Goal: Check status

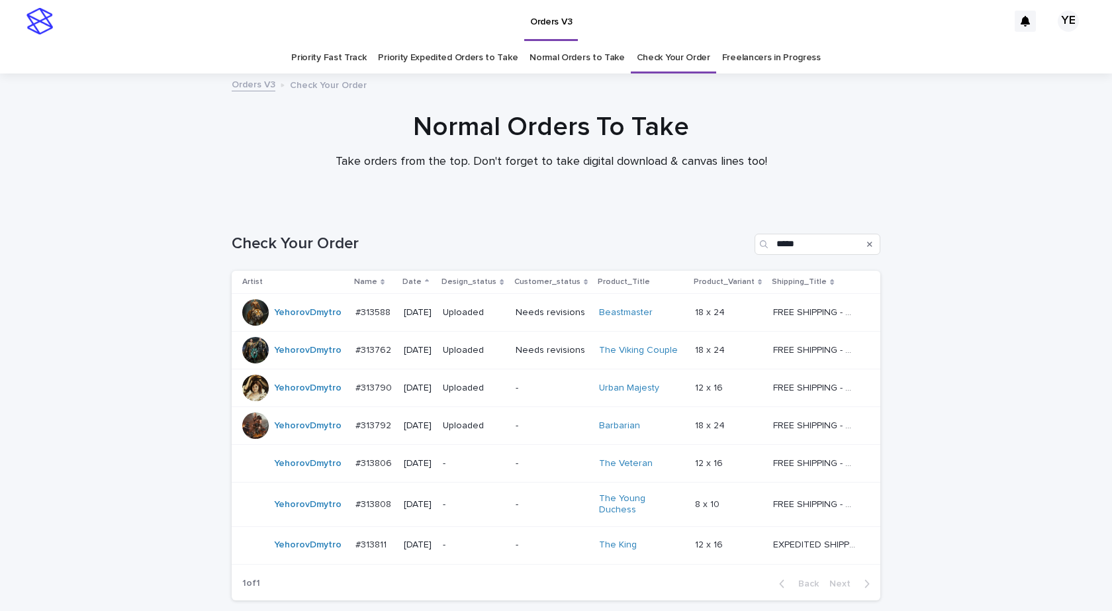
click at [291, 548] on div "YehorovDmytro" at bounding box center [308, 545] width 68 height 22
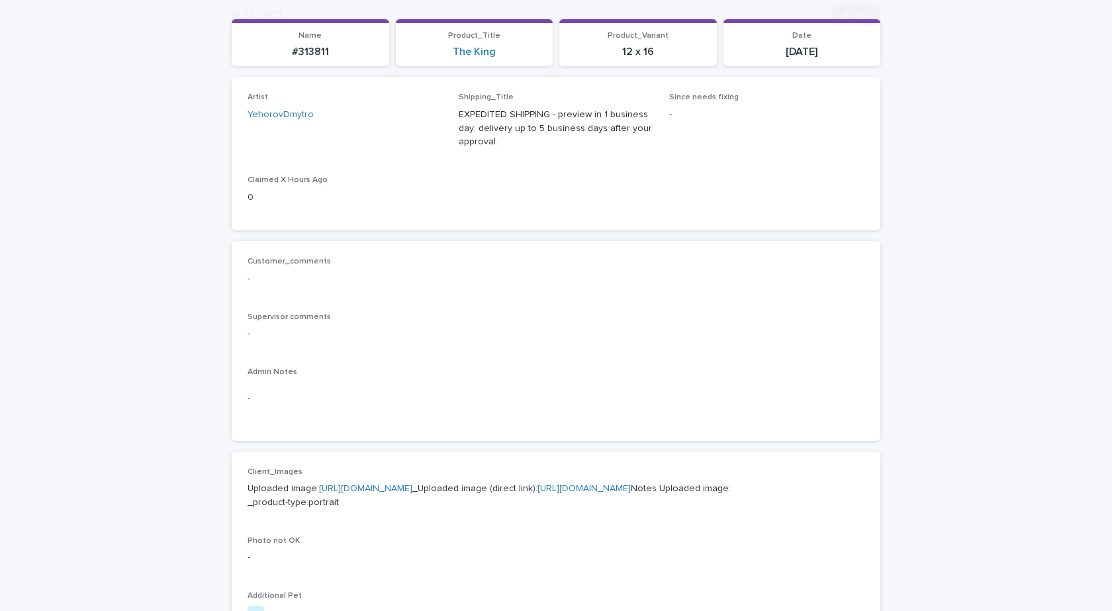
scroll to position [331, 0]
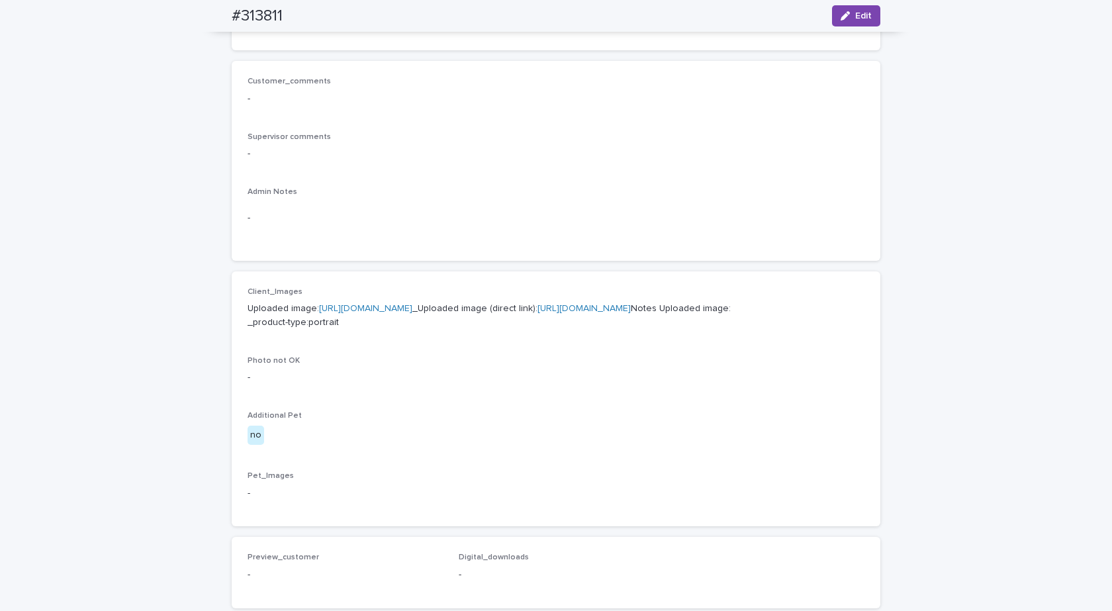
click at [412, 309] on link "[URL][DOMAIN_NAME]" at bounding box center [365, 308] width 93 height 9
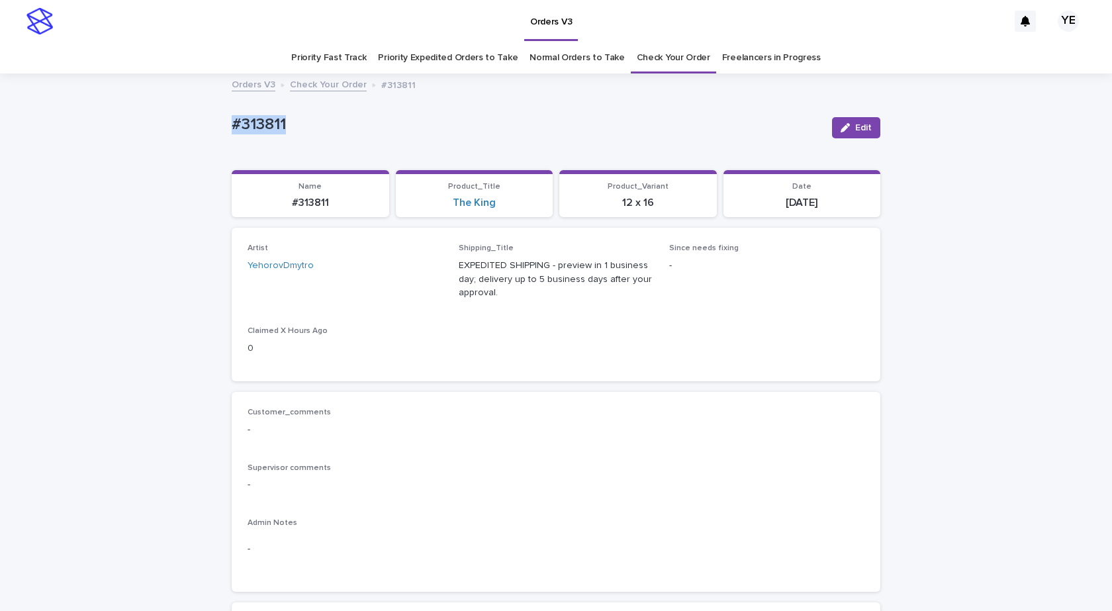
drag, startPoint x: 288, startPoint y: 133, endPoint x: 167, endPoint y: 130, distance: 120.5
copy p "#313811"
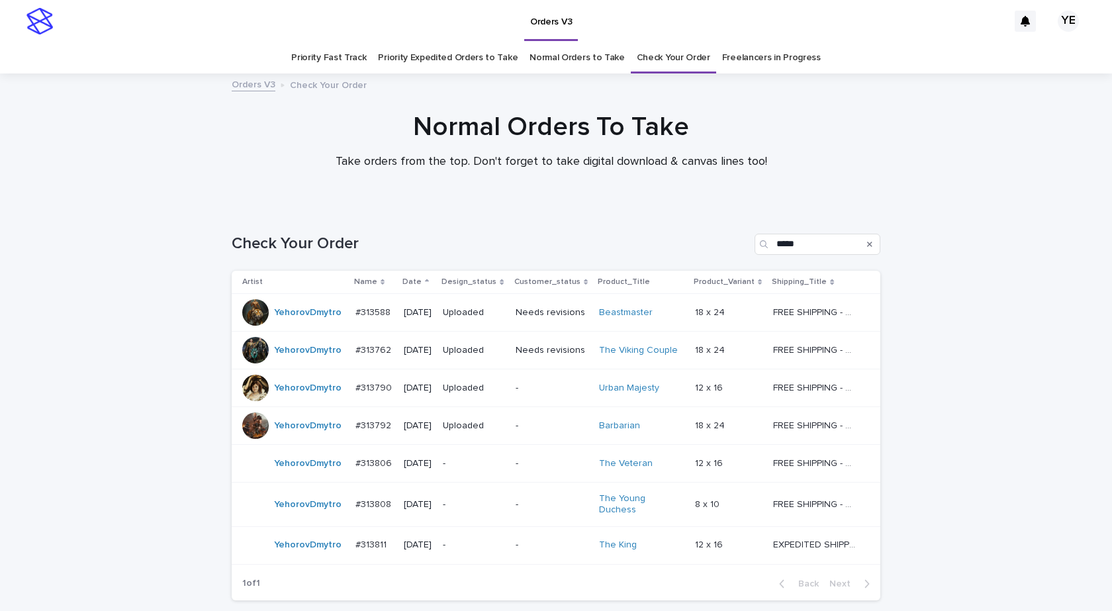
scroll to position [42, 0]
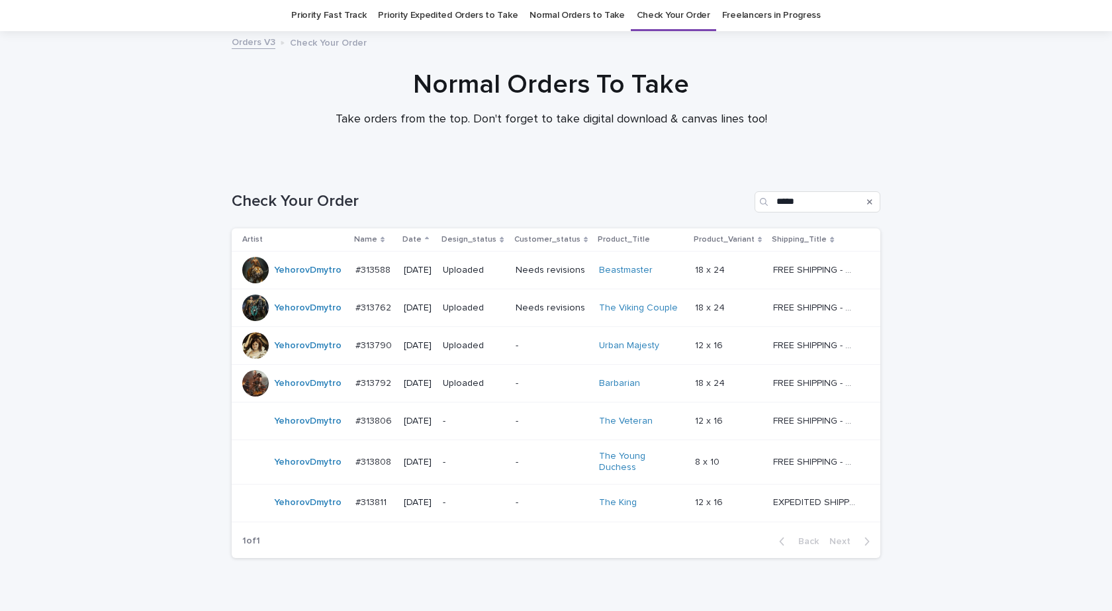
click at [546, 13] on link "Normal Orders to Take" at bounding box center [577, 15] width 95 height 31
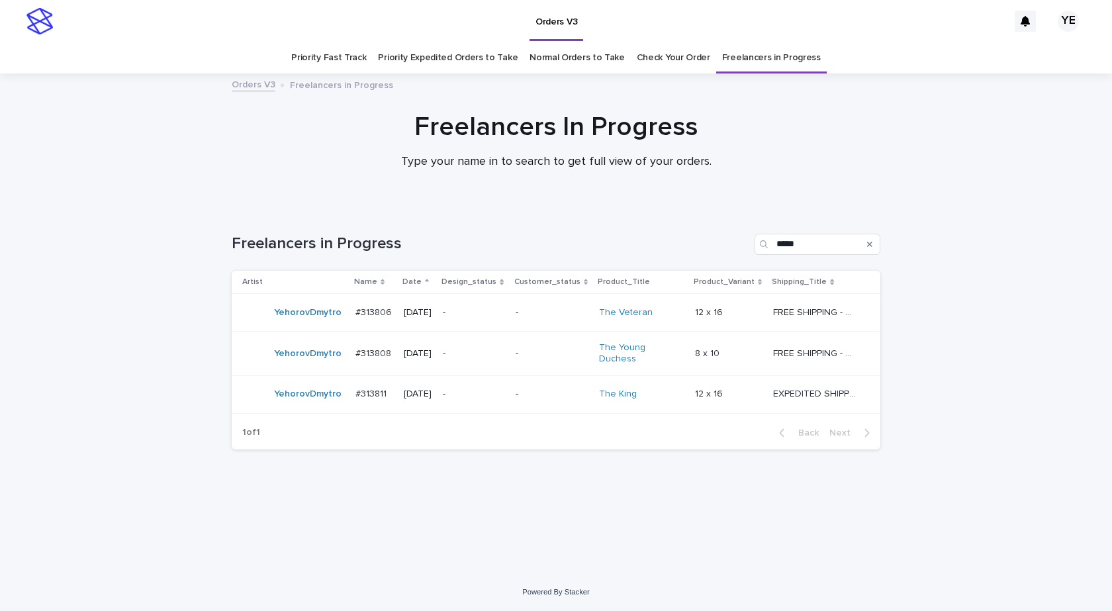
click at [308, 402] on td "YehorovDmytro" at bounding box center [291, 394] width 118 height 38
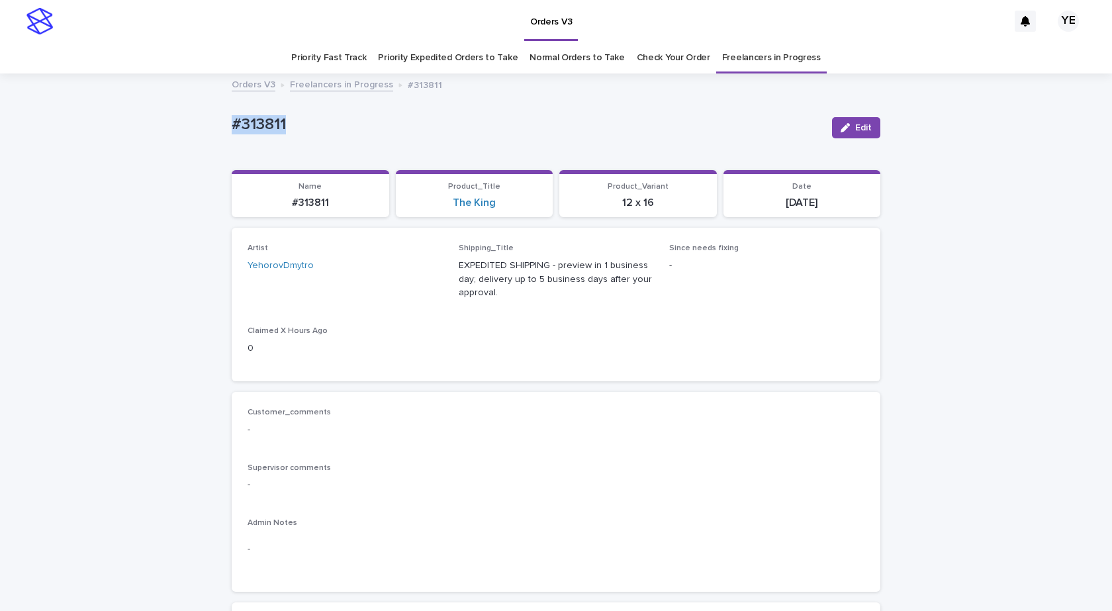
drag, startPoint x: 319, startPoint y: 148, endPoint x: 175, endPoint y: 134, distance: 145.0
copy p "#313811"
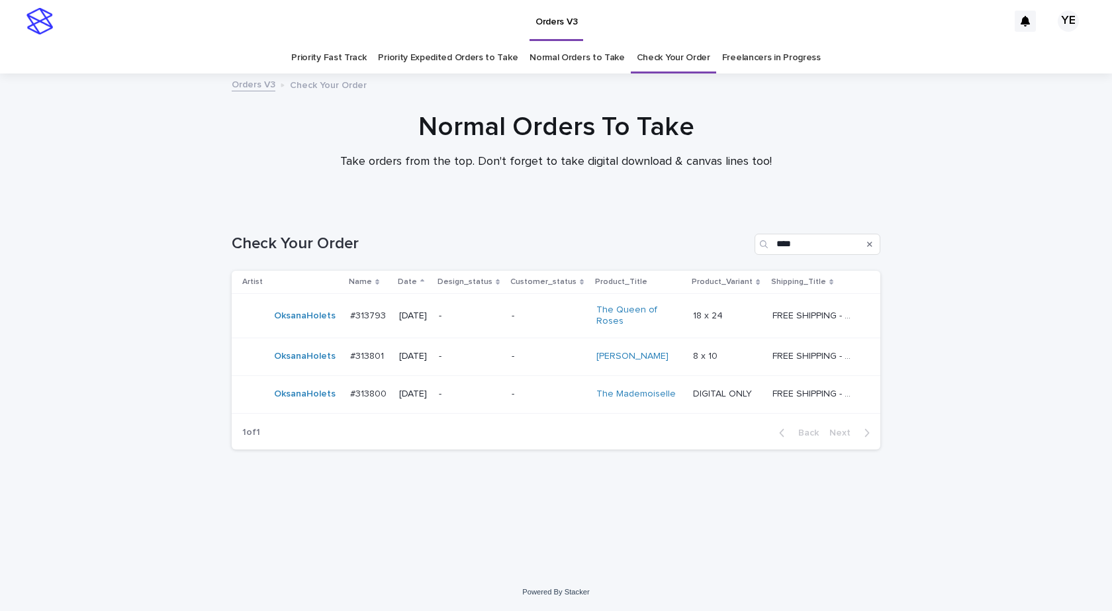
click at [135, 249] on div "Loading... Saving… Loading... Saving… Check Your Order **** Artist Name Date De…" at bounding box center [556, 390] width 1112 height 366
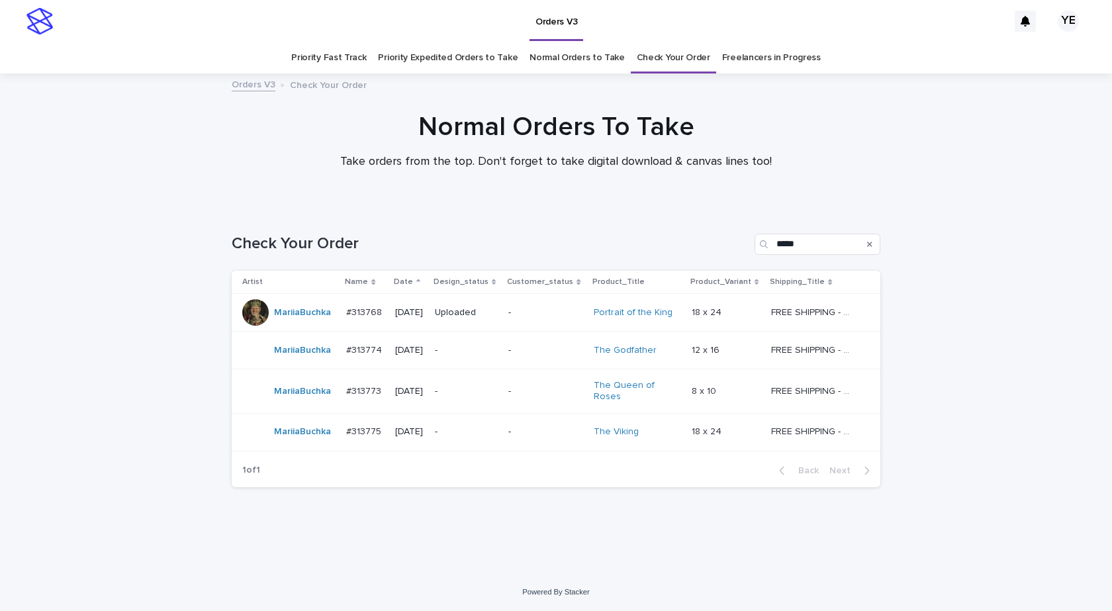
click at [285, 367] on td "MariiaBuchka" at bounding box center [286, 351] width 109 height 38
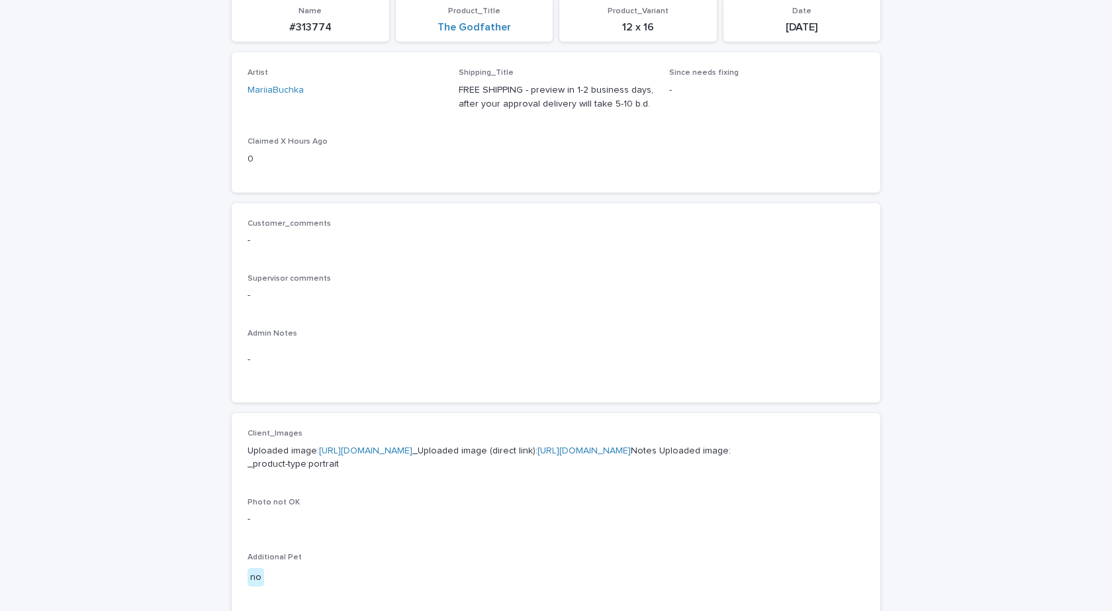
scroll to position [463, 0]
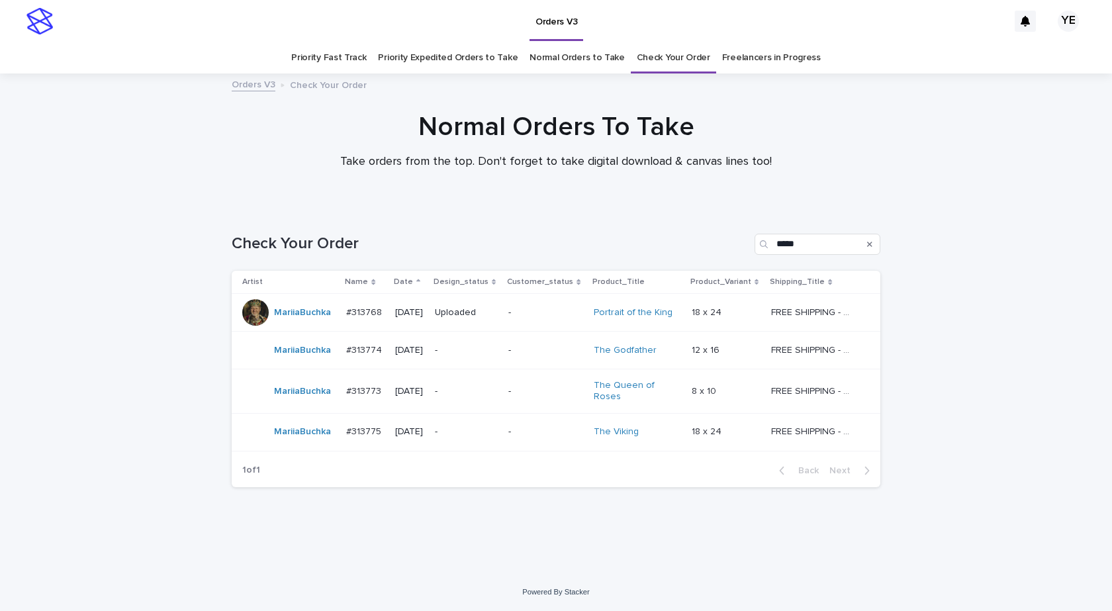
click at [299, 408] on td "MariiaBuchka" at bounding box center [286, 391] width 109 height 44
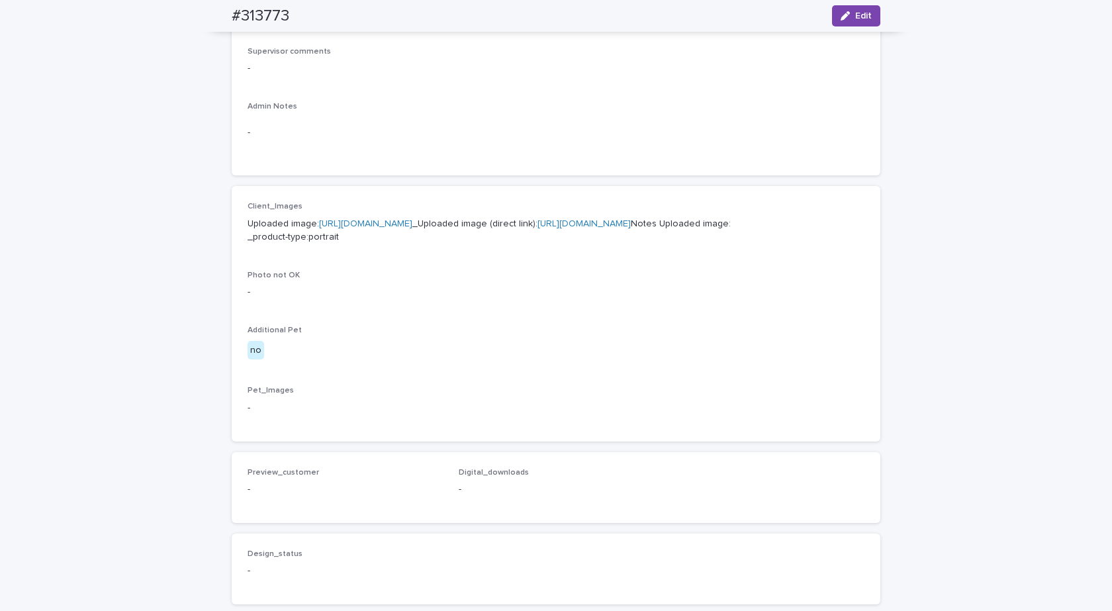
scroll to position [463, 0]
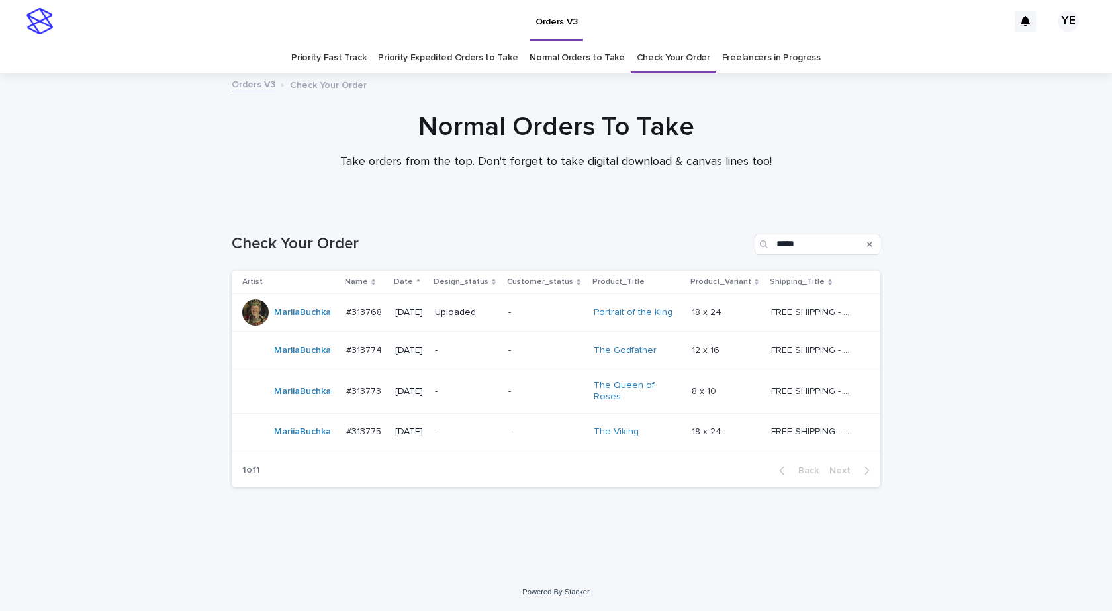
click at [297, 448] on td "MariiaBuchka" at bounding box center [286, 432] width 109 height 38
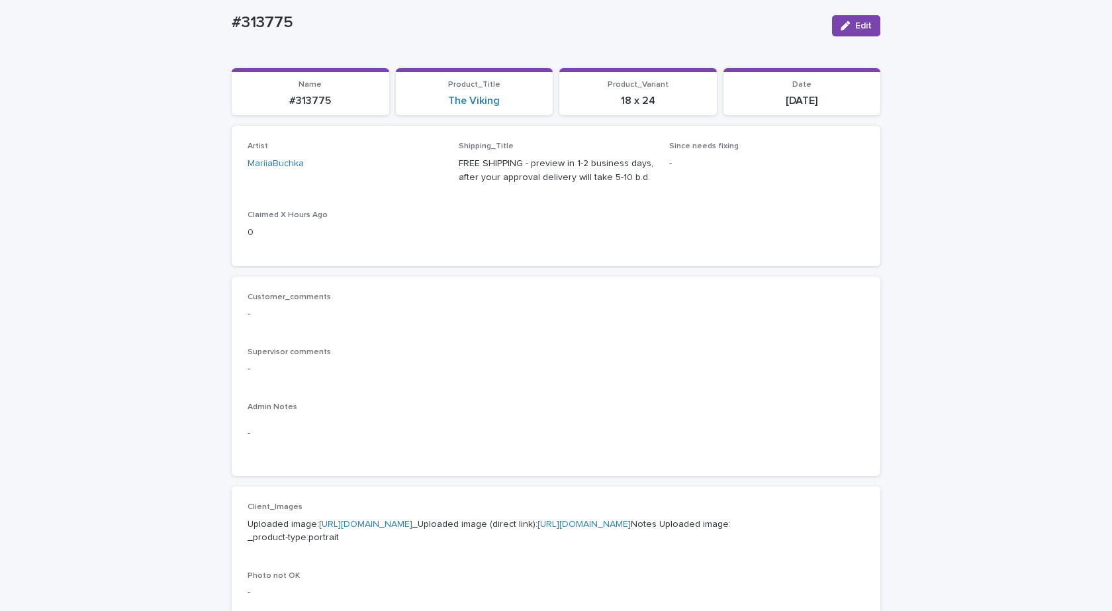
scroll to position [397, 0]
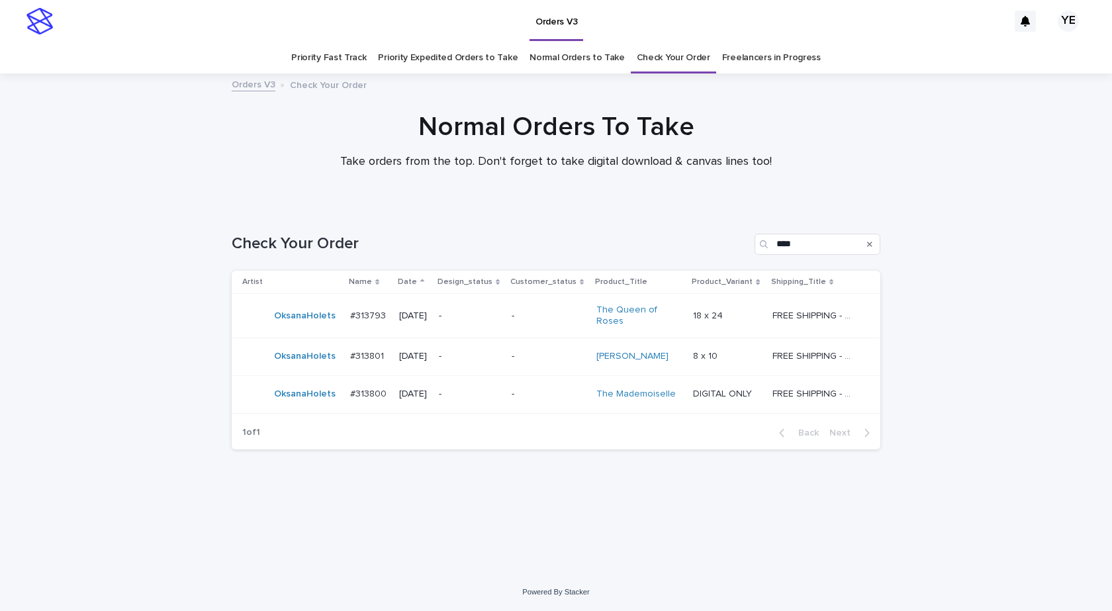
drag, startPoint x: 1050, startPoint y: 480, endPoint x: 1032, endPoint y: 441, distance: 43.2
click at [1050, 480] on div "Loading... Saving… Loading... Saving… Check Your Order **** Artist Name Date De…" at bounding box center [556, 390] width 1112 height 366
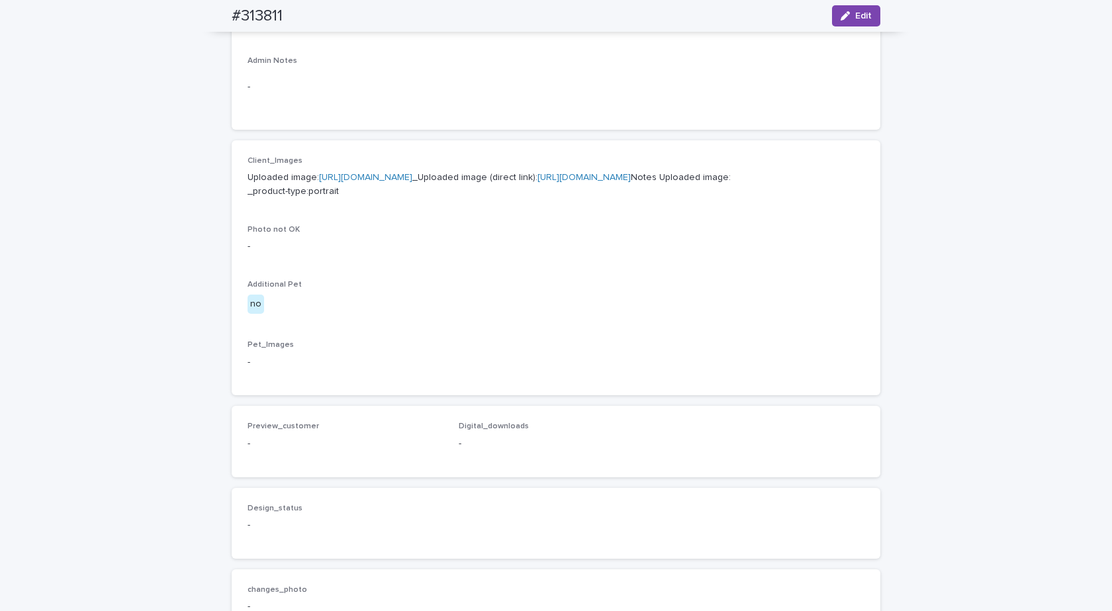
scroll to position [463, 0]
click at [387, 172] on link "[URL][DOMAIN_NAME]" at bounding box center [365, 175] width 93 height 9
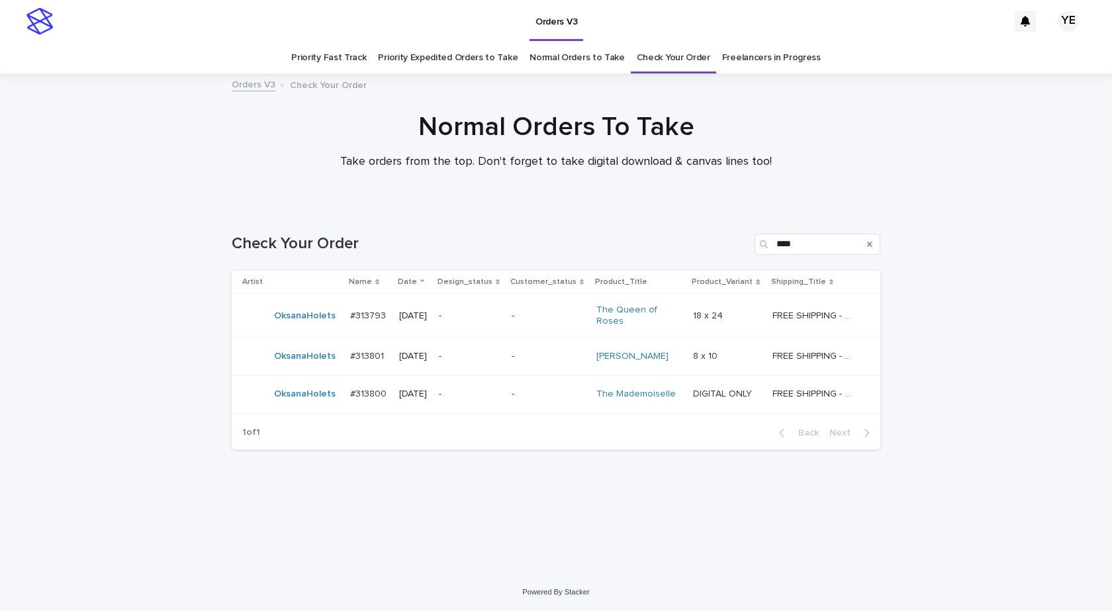
click at [823, 483] on div "Loading... Saving… Loading... Saving… Check Your Order **** Artist Name Date De…" at bounding box center [556, 373] width 662 height 333
